Goal: Task Accomplishment & Management: Manage account settings

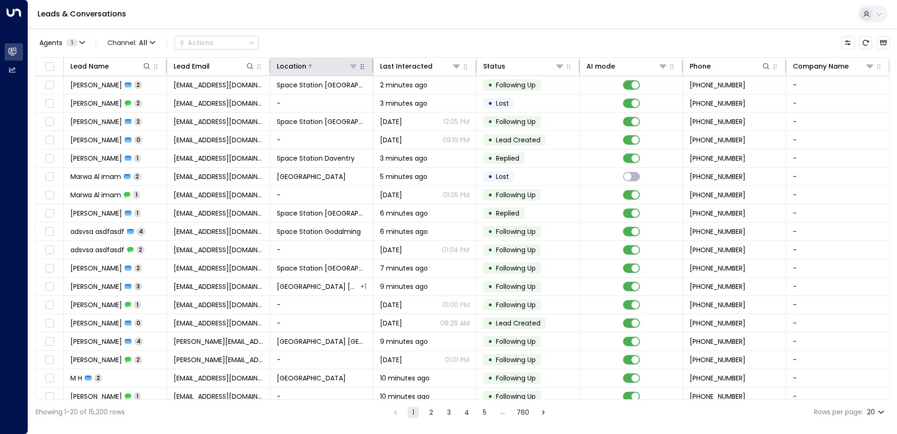
drag, startPoint x: 351, startPoint y: 65, endPoint x: 353, endPoint y: 71, distance: 5.8
click at [352, 65] on icon at bounding box center [353, 66] width 7 height 3
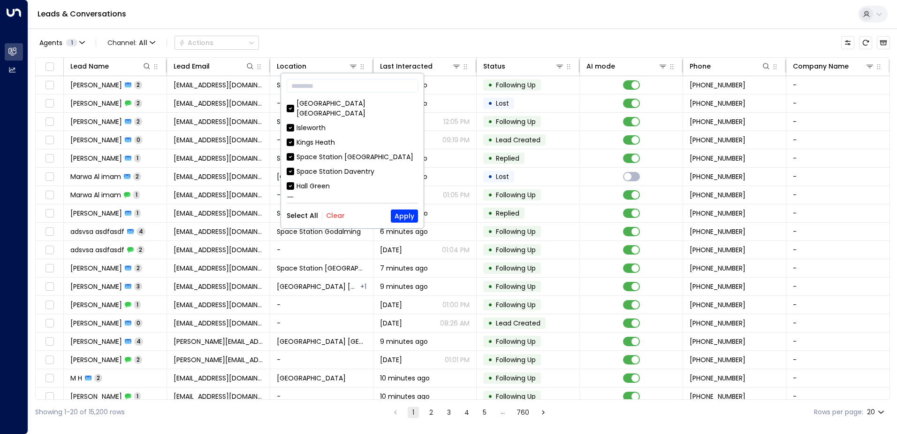
click at [331, 219] on button "Clear" at bounding box center [335, 216] width 19 height 8
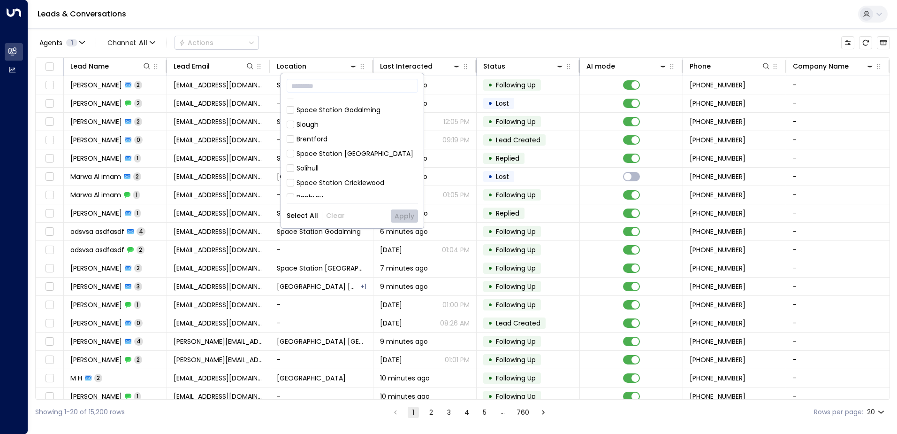
scroll to position [94, 0]
click at [360, 145] on div "Space Station [GEOGRAPHIC_DATA]" at bounding box center [355, 150] width 117 height 10
click at [412, 218] on button "Apply" at bounding box center [404, 215] width 27 height 13
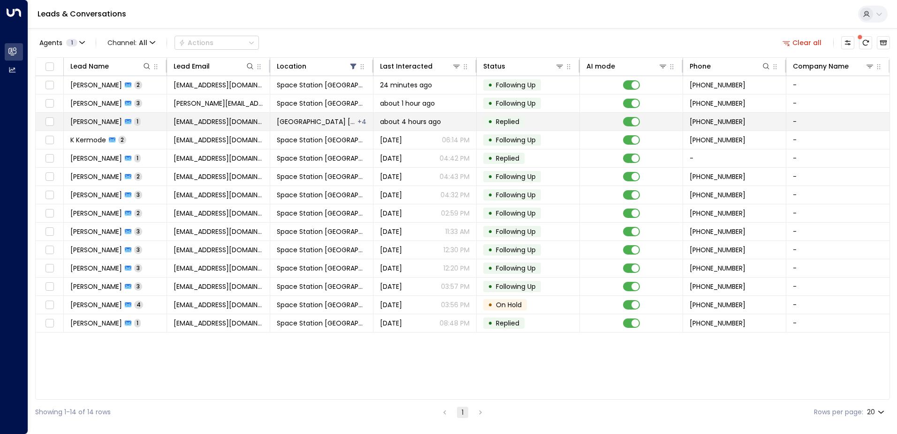
click at [336, 125] on span "Space Station Uxbridge" at bounding box center [317, 121] width 80 height 9
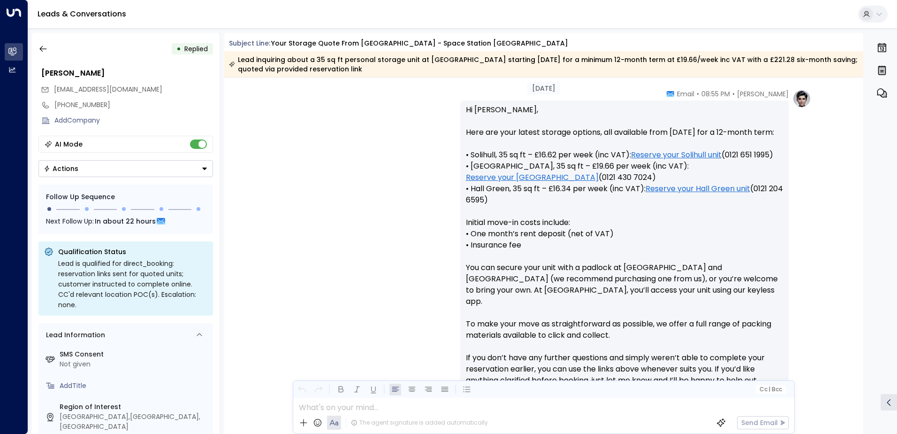
scroll to position [458, 0]
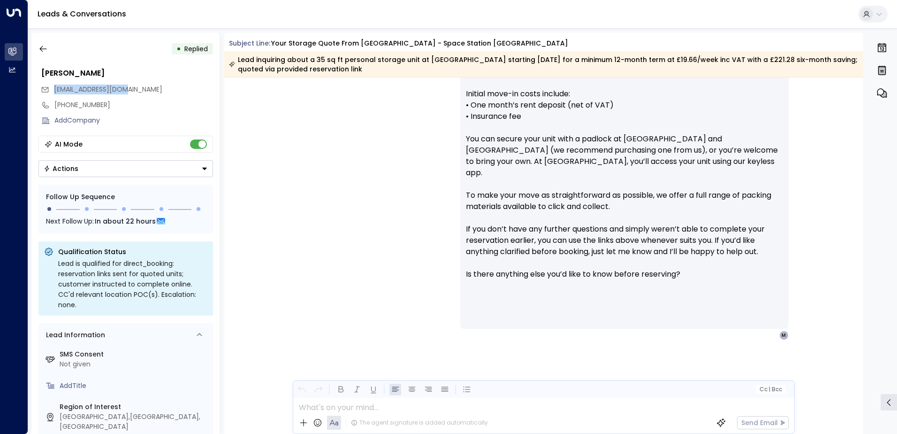
drag, startPoint x: 143, startPoint y: 89, endPoint x: 52, endPoint y: 89, distance: 91.5
click at [52, 89] on div "Monaks100@gmail.com" at bounding box center [127, 89] width 172 height 15
drag, startPoint x: 52, startPoint y: 89, endPoint x: 65, endPoint y: 89, distance: 13.6
copy span "Monaks100@gmail.com"
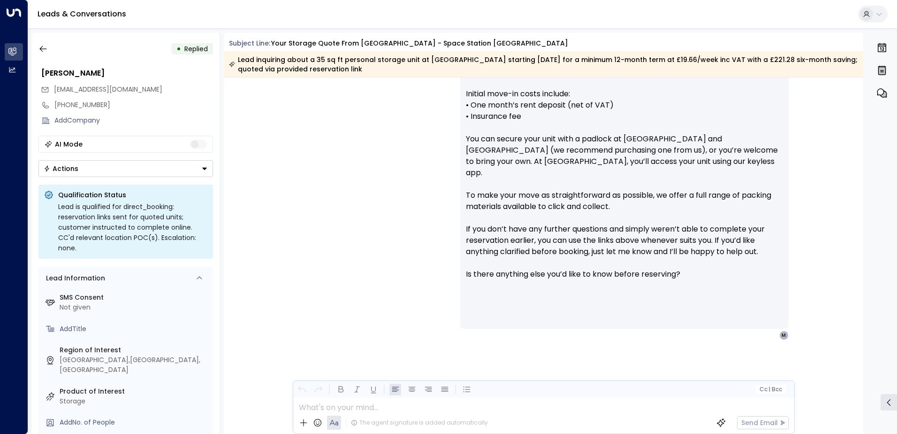
click at [169, 177] on div "• Replied Faouzia Ahmed Monaks100@gmail.com +447538769231 Add Company AI Mode A…" at bounding box center [126, 233] width 188 height 401
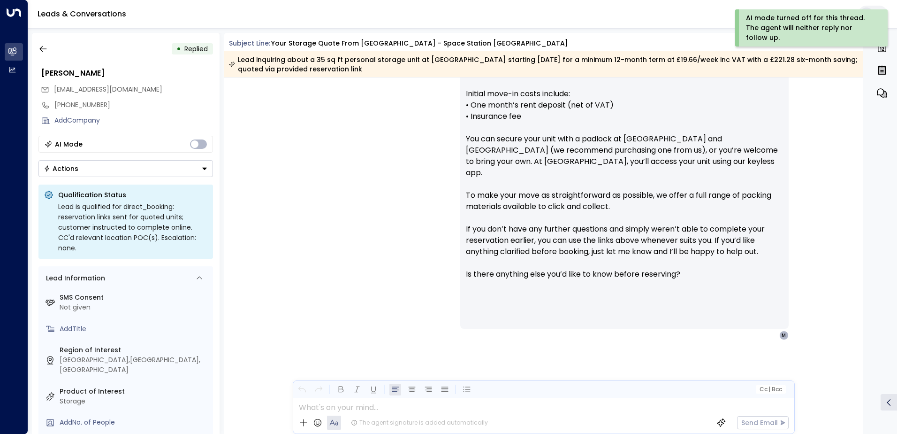
click at [169, 170] on button "Actions" at bounding box center [125, 168] width 175 height 17
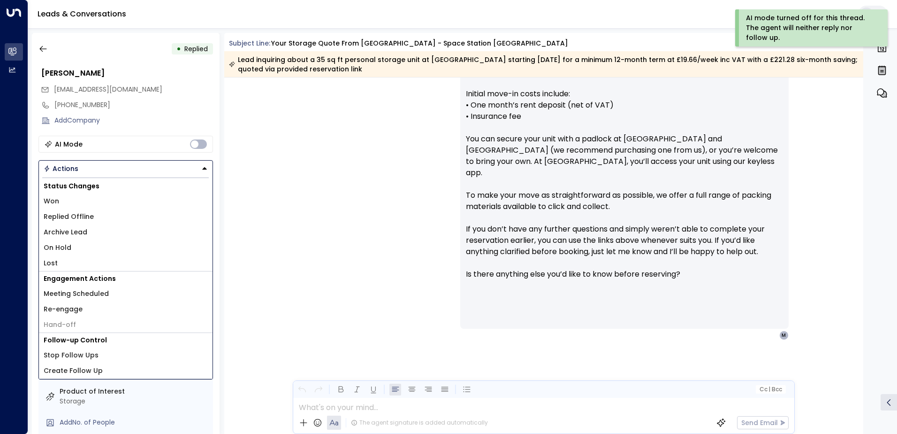
click at [115, 222] on li "Replied Offline" at bounding box center [126, 216] width 174 height 15
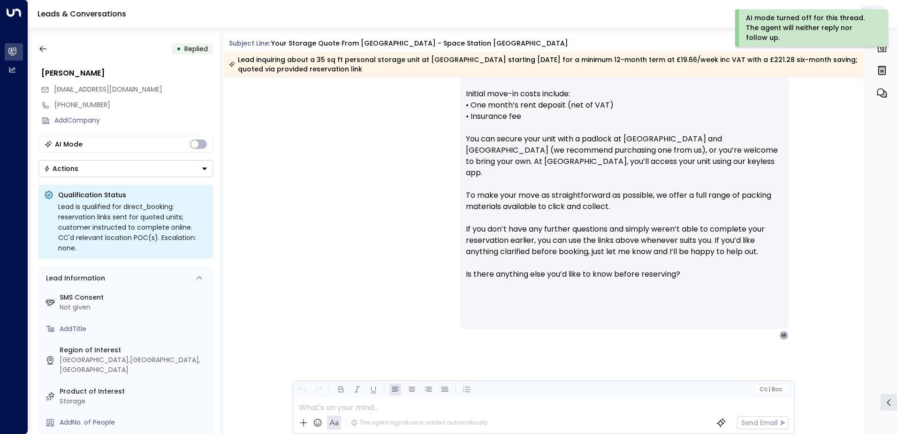
click at [145, 175] on button "Actions" at bounding box center [125, 168] width 175 height 17
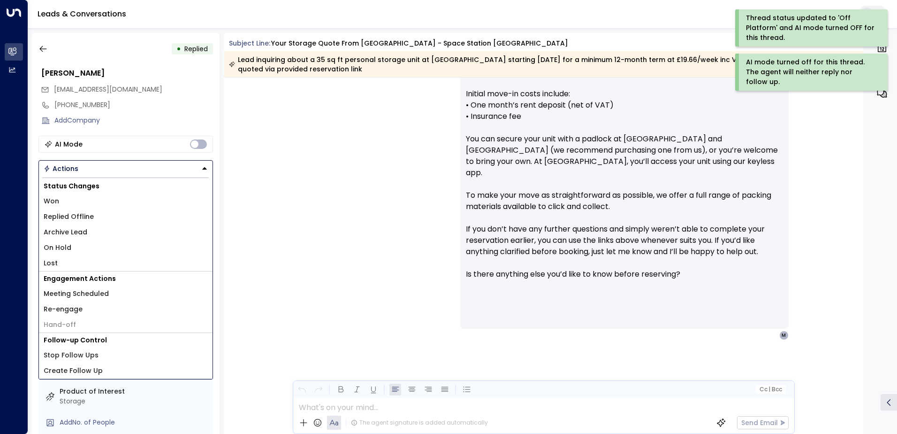
click at [100, 229] on li "Archive Lead" at bounding box center [126, 231] width 174 height 15
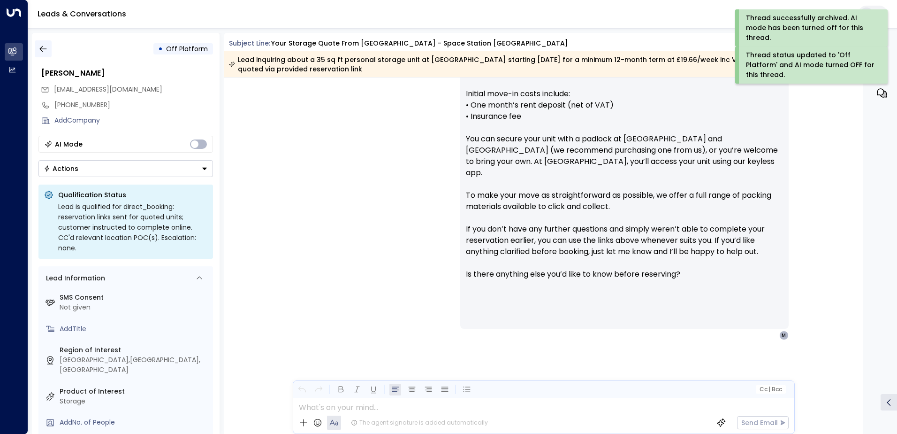
click at [47, 46] on icon "button" at bounding box center [42, 48] width 9 height 9
